Goal: Information Seeking & Learning: Learn about a topic

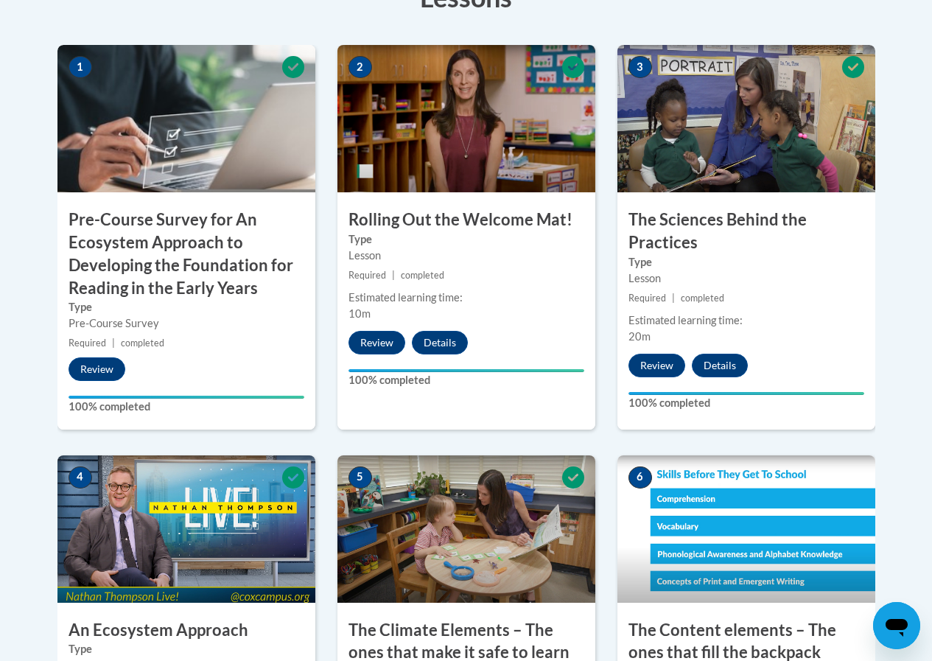
scroll to position [576, 0]
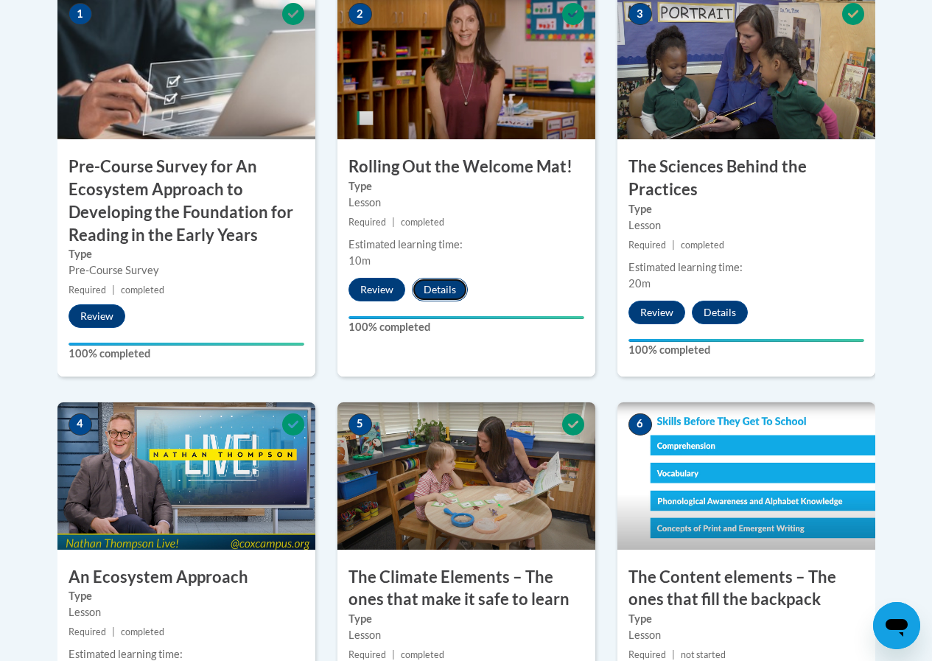
click at [451, 289] on button "Details" at bounding box center [440, 290] width 56 height 24
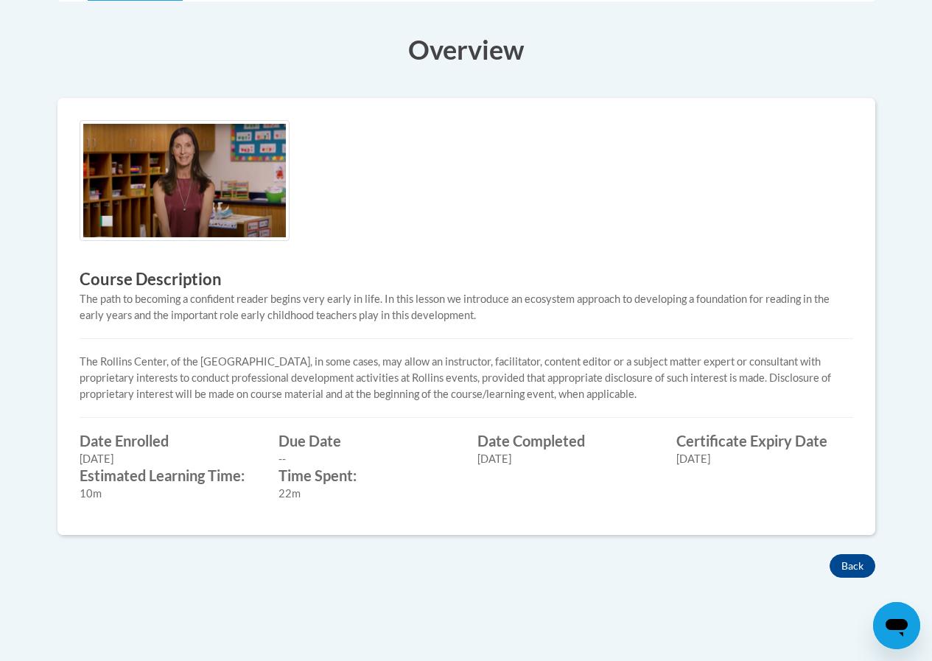
scroll to position [442, 0]
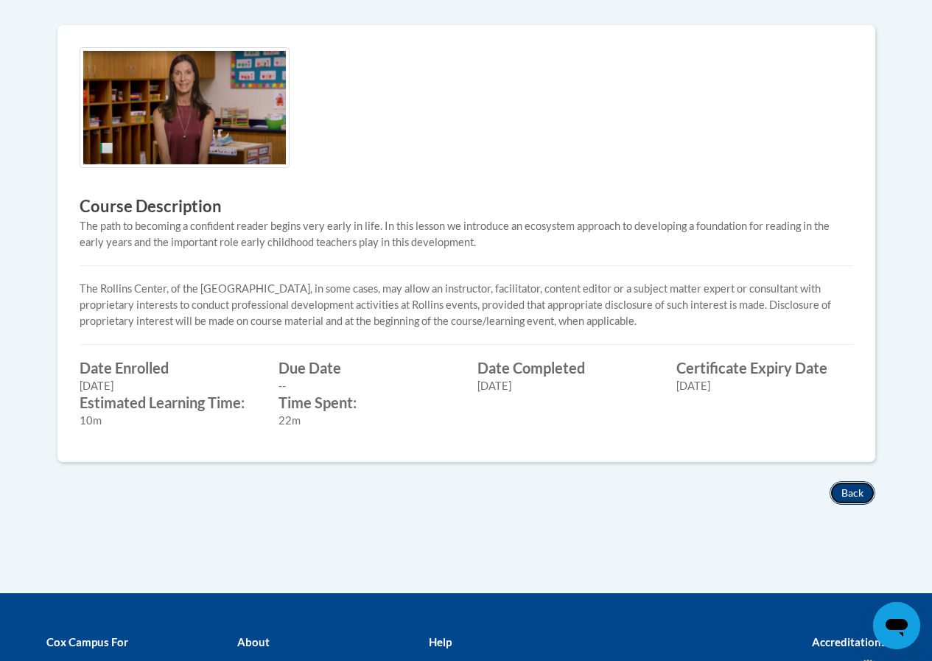
click at [857, 493] on button "Back" at bounding box center [853, 493] width 46 height 24
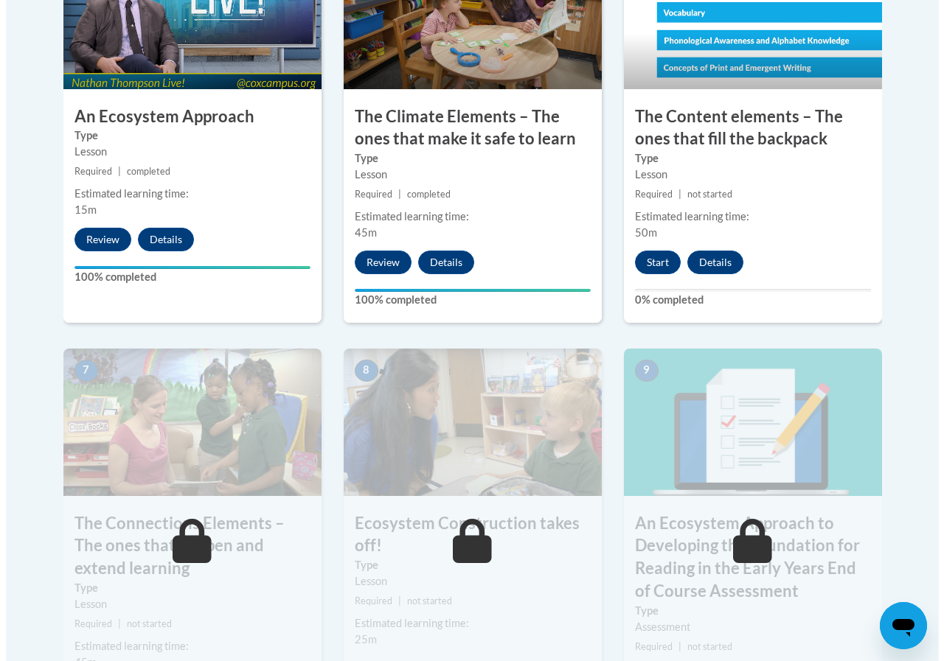
scroll to position [1253, 0]
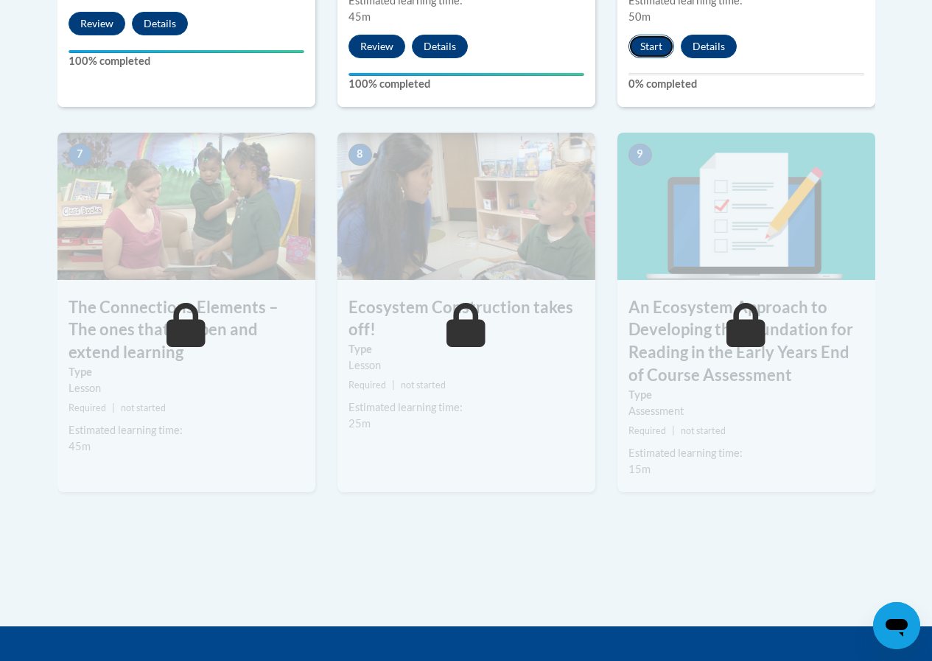
click at [655, 49] on button "Start" at bounding box center [652, 47] width 46 height 24
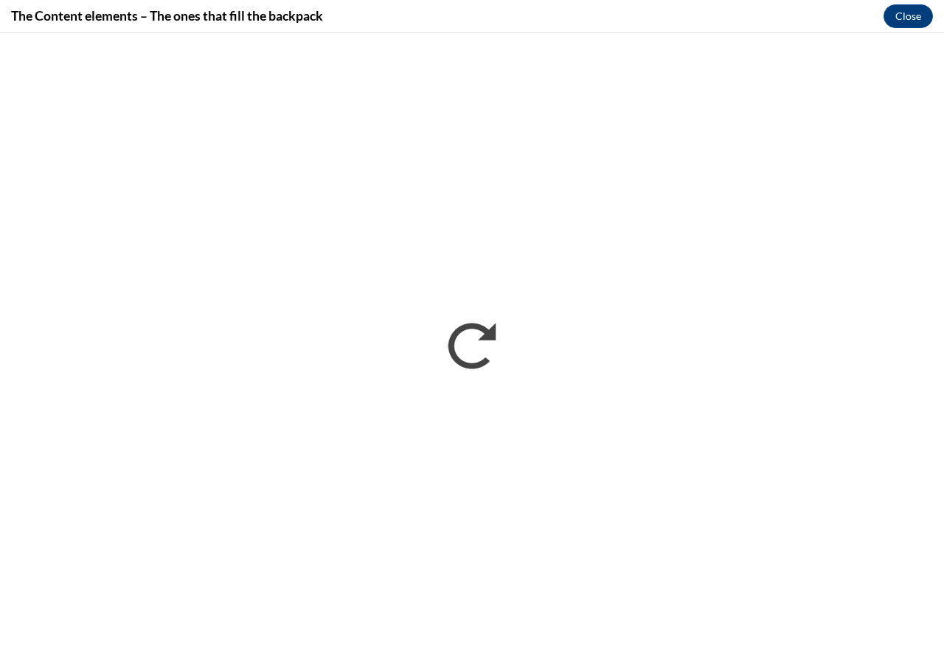
scroll to position [0, 0]
